Goal: Task Accomplishment & Management: Manage account settings

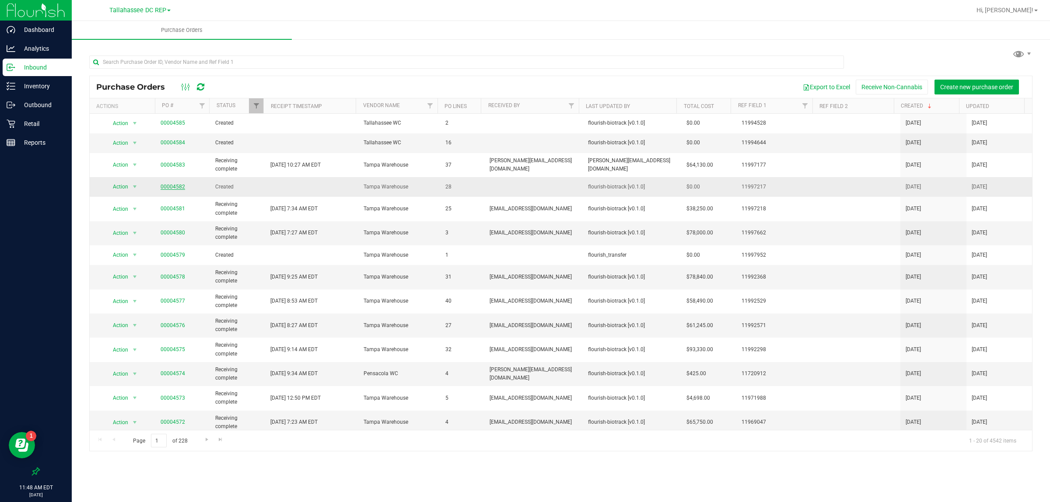
click at [173, 187] on link "00004582" at bounding box center [173, 187] width 25 height 6
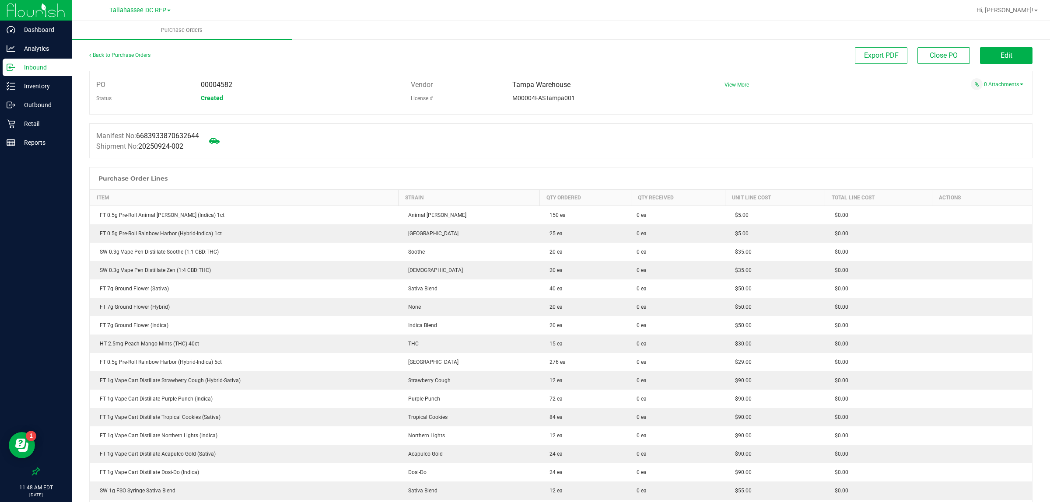
click at [1001, 57] on span "Edit" at bounding box center [1007, 55] width 12 height 8
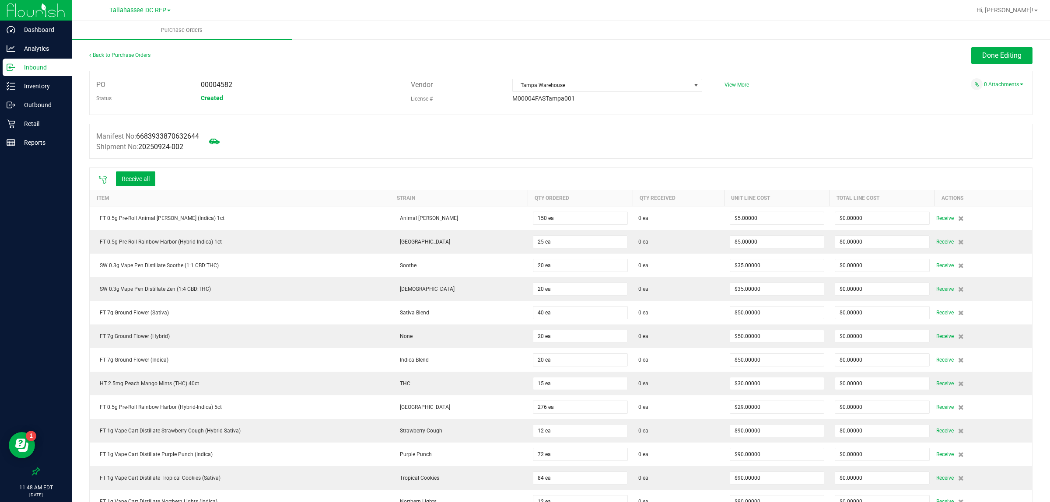
click at [103, 179] on icon at bounding box center [102, 179] width 9 height 9
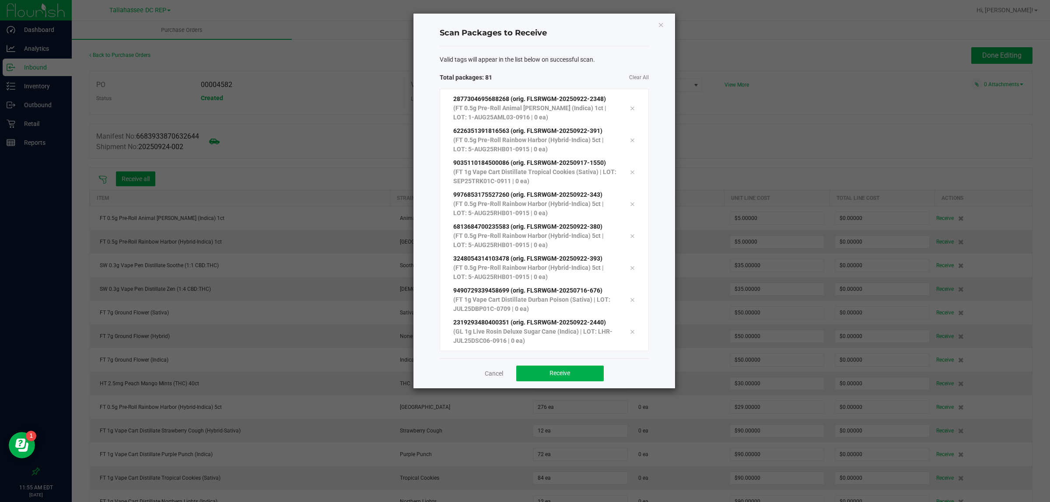
scroll to position [2315, 0]
click at [570, 378] on button "Receive" at bounding box center [560, 374] width 88 height 16
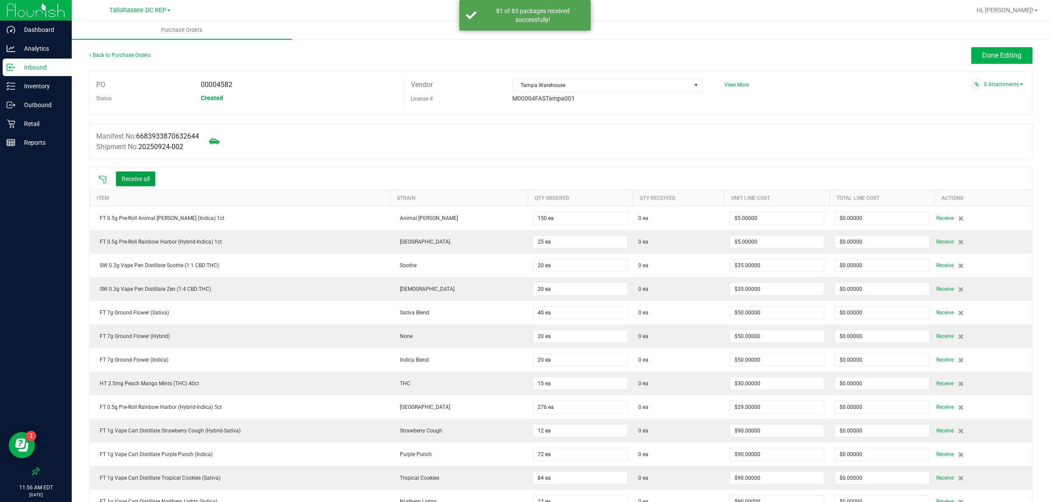
click at [155, 178] on button "Receive all" at bounding box center [135, 179] width 39 height 15
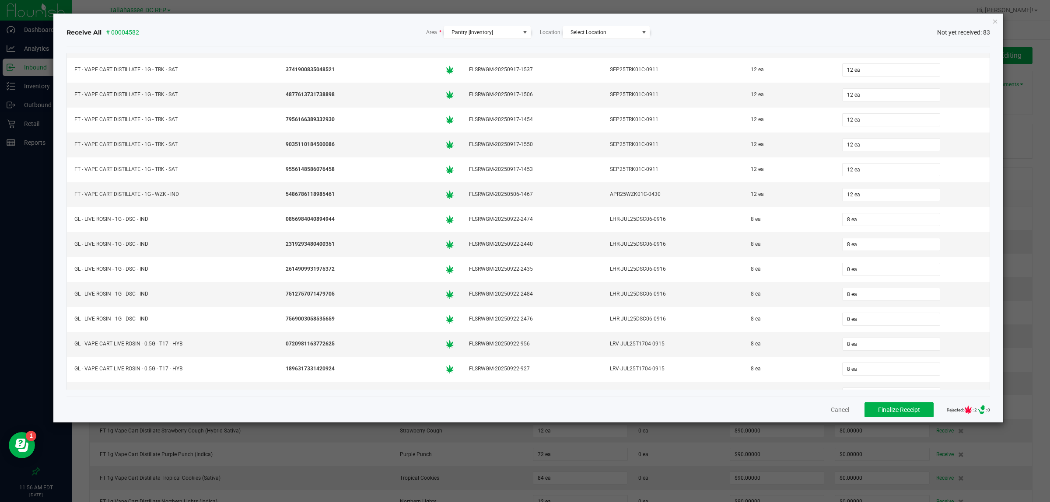
scroll to position [1531, 0]
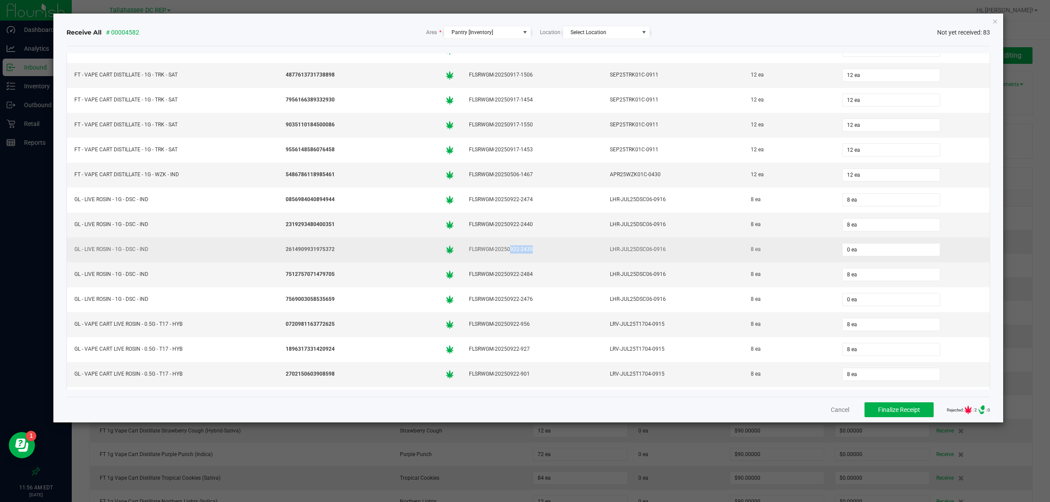
drag, startPoint x: 536, startPoint y: 268, endPoint x: 502, endPoint y: 267, distance: 34.2
click at [502, 256] on div "FLSRWGM-20250922-2435" at bounding box center [532, 249] width 130 height 13
click at [845, 256] on input "0" at bounding box center [891, 250] width 97 height 12
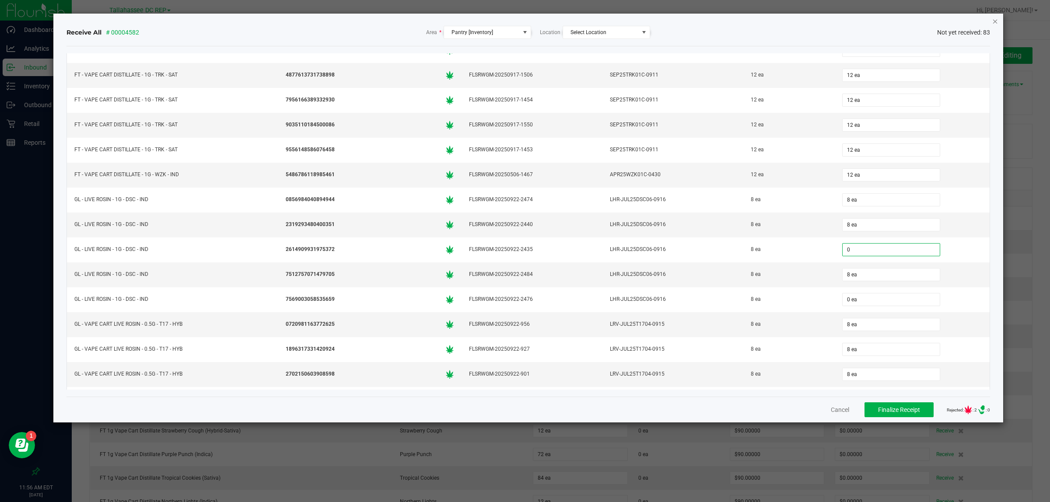
type input "0 ea"
click at [995, 22] on icon "Close" at bounding box center [995, 21] width 6 height 11
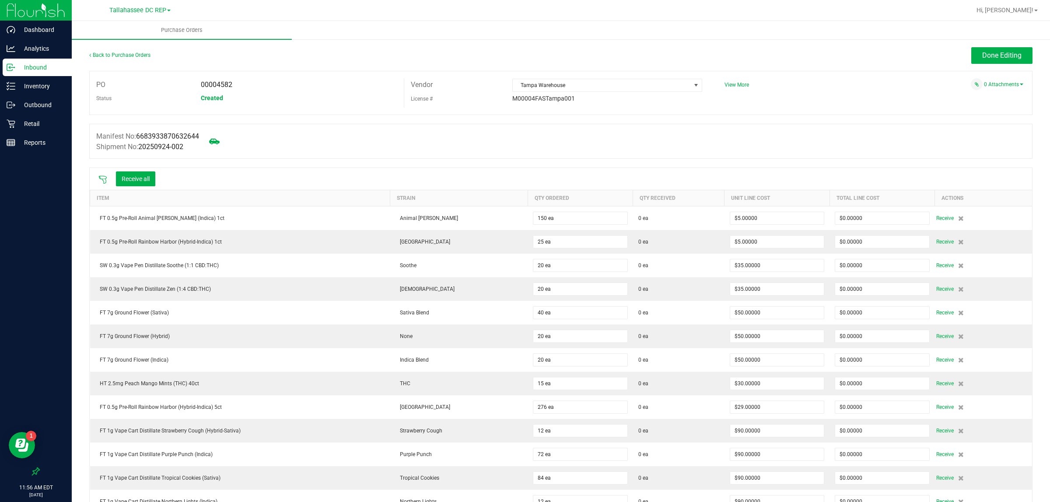
click at [102, 179] on icon at bounding box center [102, 179] width 9 height 9
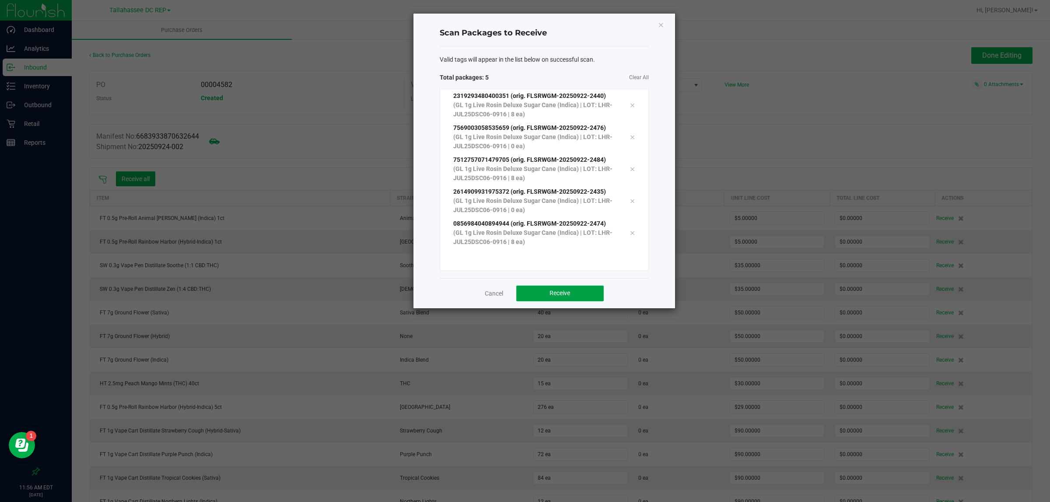
click at [558, 294] on span "Receive" at bounding box center [560, 293] width 21 height 7
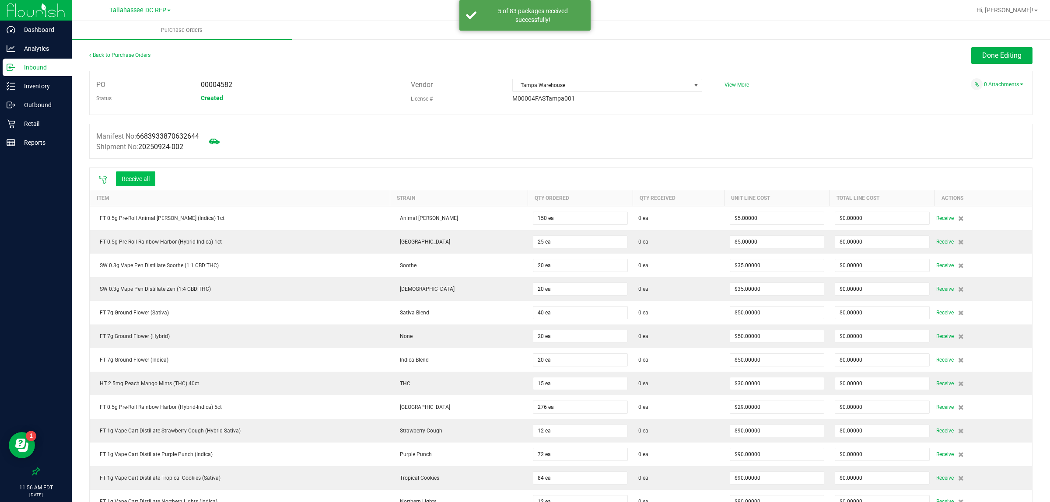
click at [140, 182] on button "Receive all" at bounding box center [135, 179] width 39 height 15
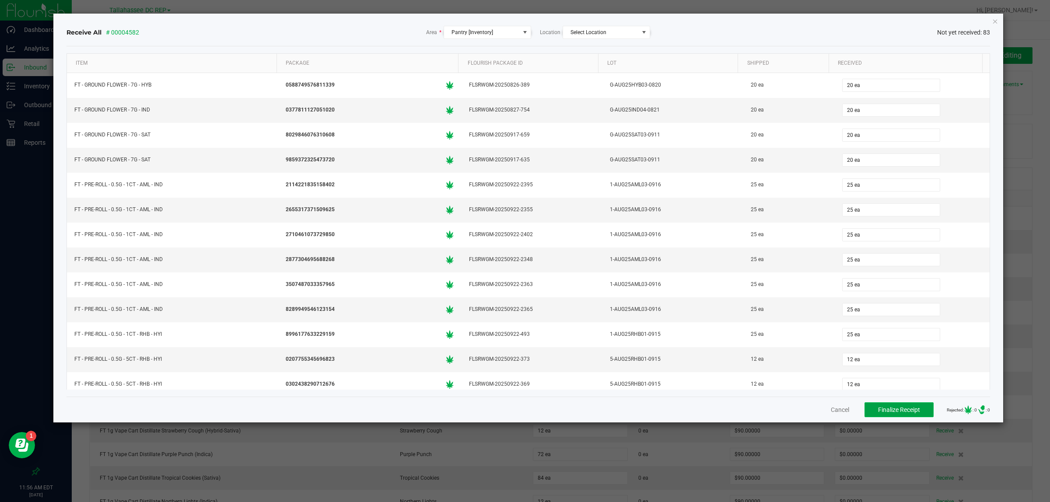
click at [870, 404] on button "Finalize Receipt" at bounding box center [899, 410] width 69 height 15
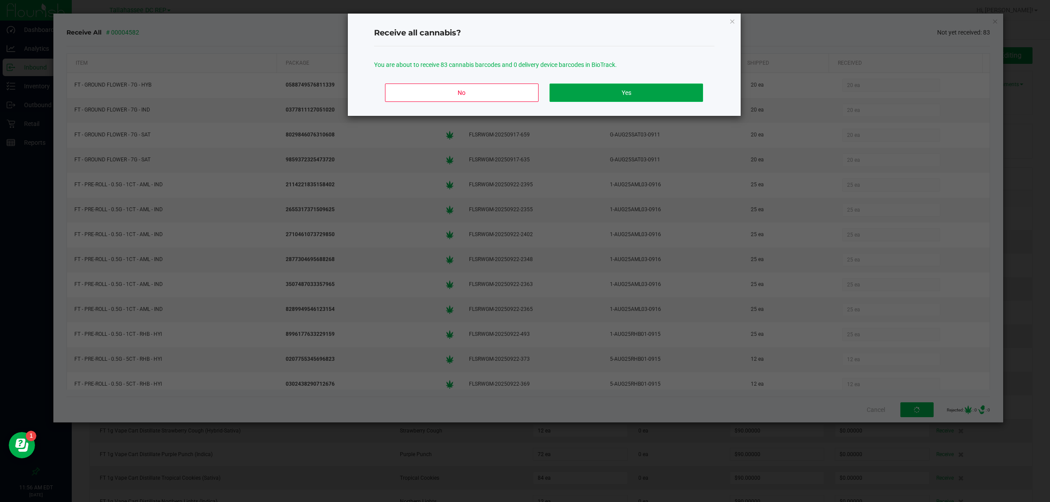
click at [606, 84] on button "Yes" at bounding box center [626, 93] width 153 height 18
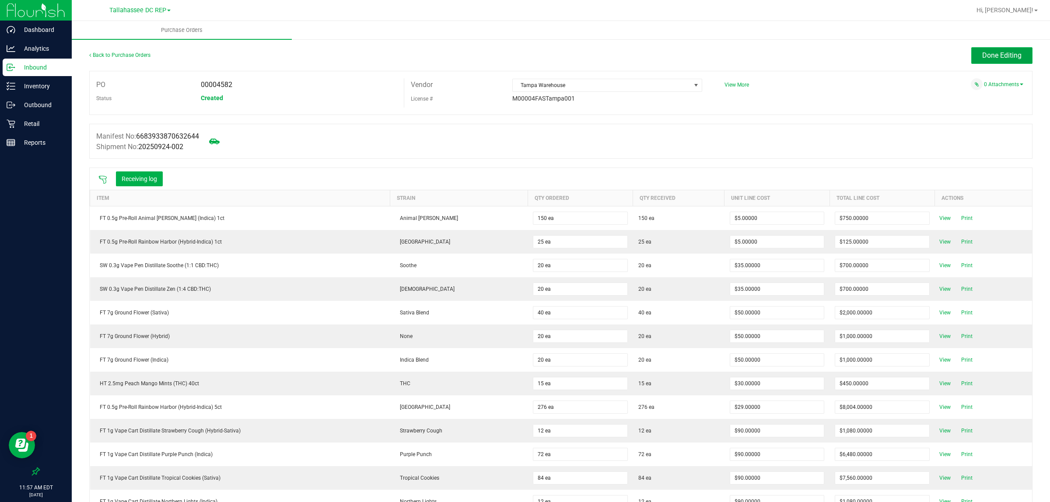
click at [1007, 53] on span "Done Editing" at bounding box center [1001, 55] width 39 height 8
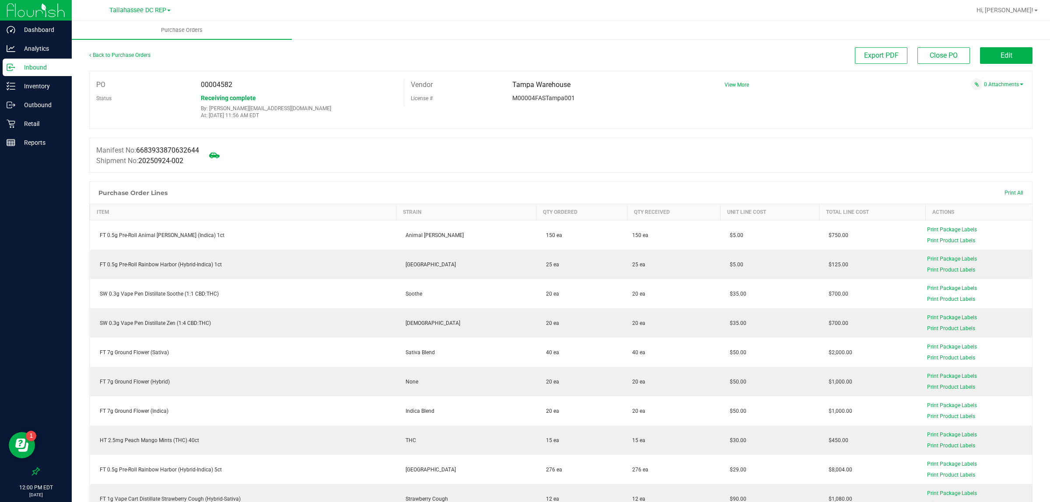
click at [123, 53] on link "Back to Purchase Orders" at bounding box center [119, 55] width 61 height 6
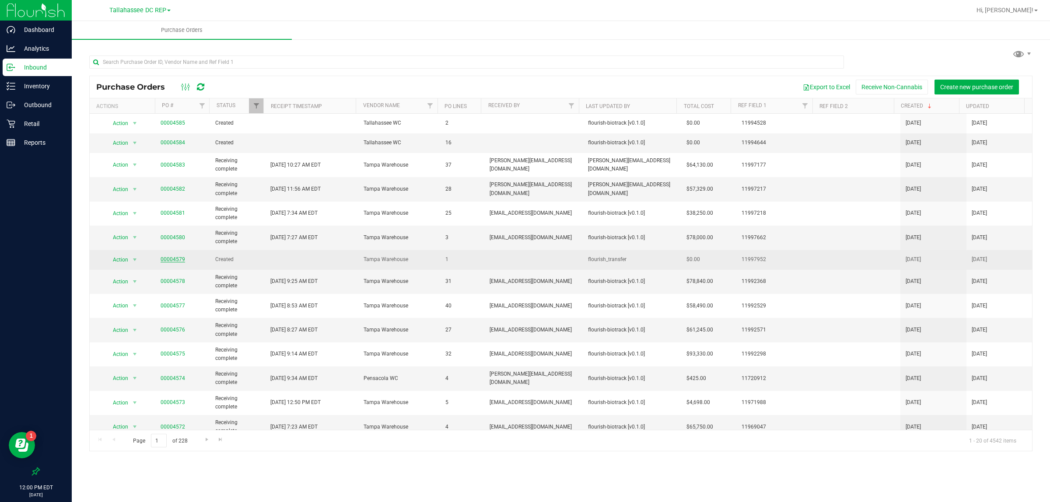
click at [176, 261] on link "00004579" at bounding box center [173, 259] width 25 height 6
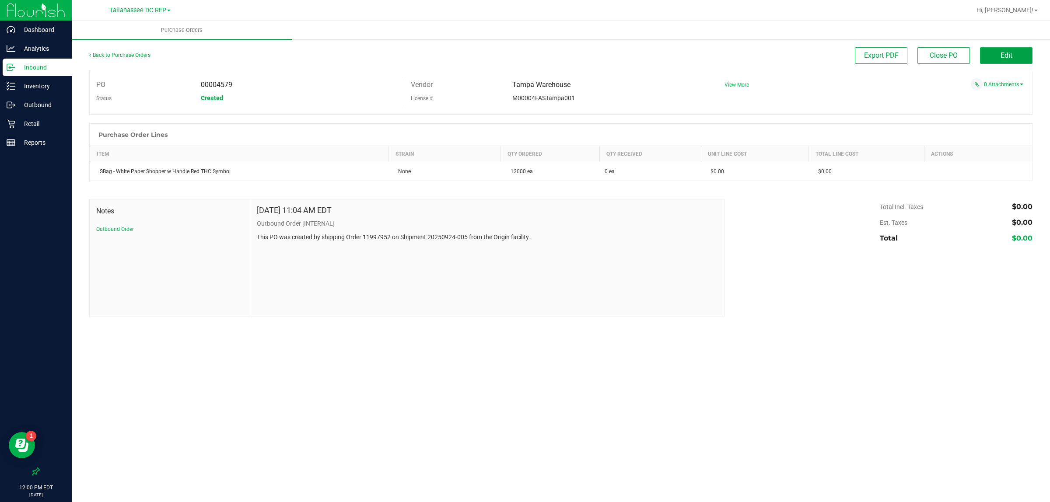
click at [1015, 60] on button "Edit" at bounding box center [1006, 55] width 53 height 17
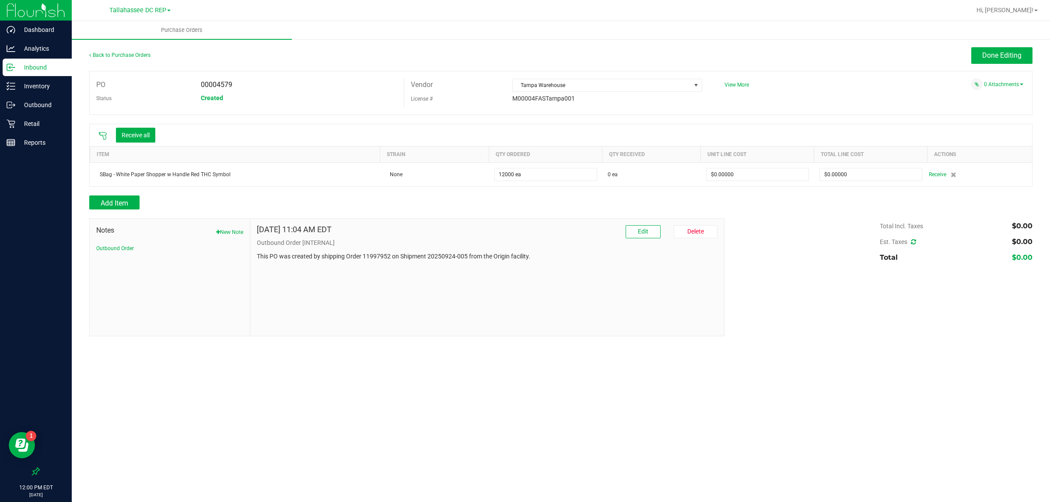
click at [139, 132] on button "Receive all" at bounding box center [135, 135] width 39 height 15
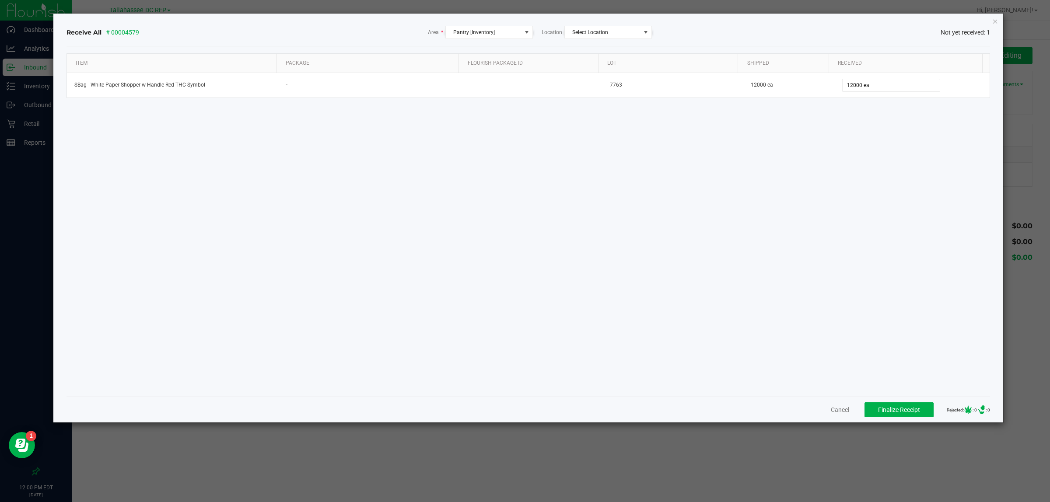
click at [907, 419] on div "Cancel Finalize Receipt Rejected: : 0 .st0{ } : 0" at bounding box center [529, 410] width 924 height 26
click at [907, 416] on button "Finalize Receipt" at bounding box center [899, 410] width 69 height 15
